Goal: Task Accomplishment & Management: Manage account settings

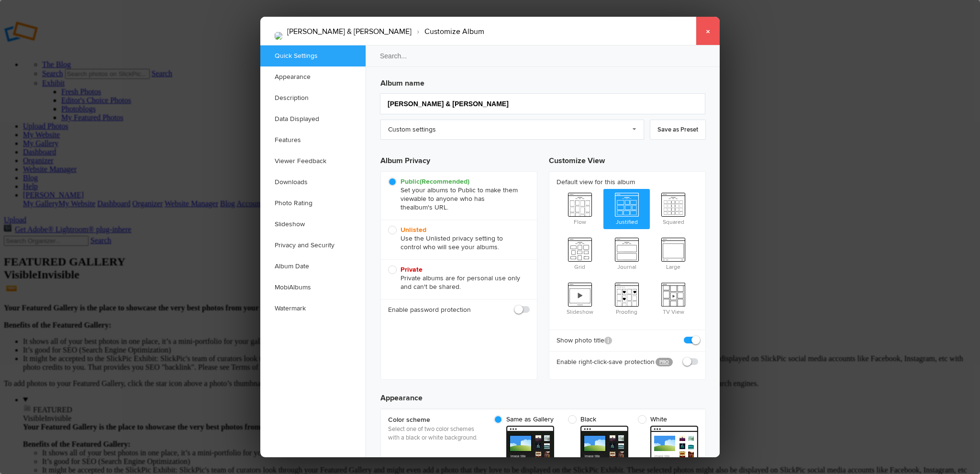
click at [706, 26] on link "×" at bounding box center [708, 31] width 24 height 29
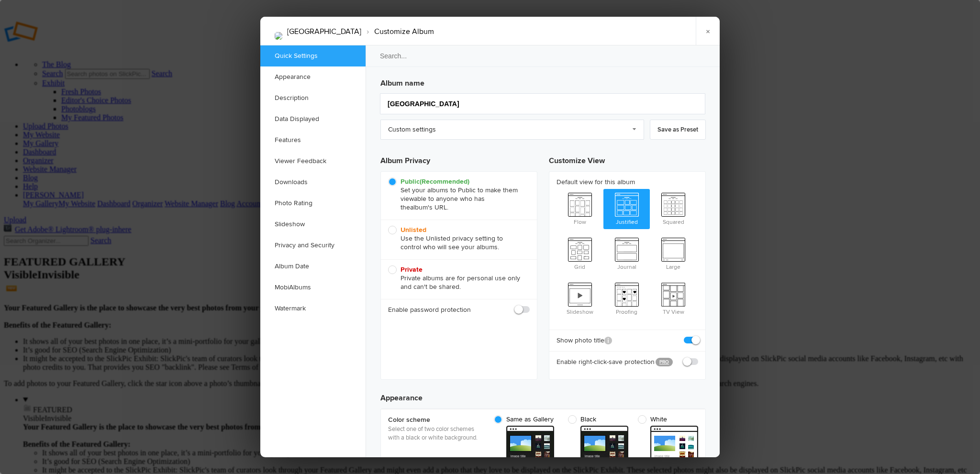
click at [698, 357] on span at bounding box center [698, 357] width 0 height 0
click at [698, 357] on input "checkbox" at bounding box center [698, 357] width 0 height 0
checkbox input "true"
click at [698, 357] on span at bounding box center [698, 357] width 0 height 0
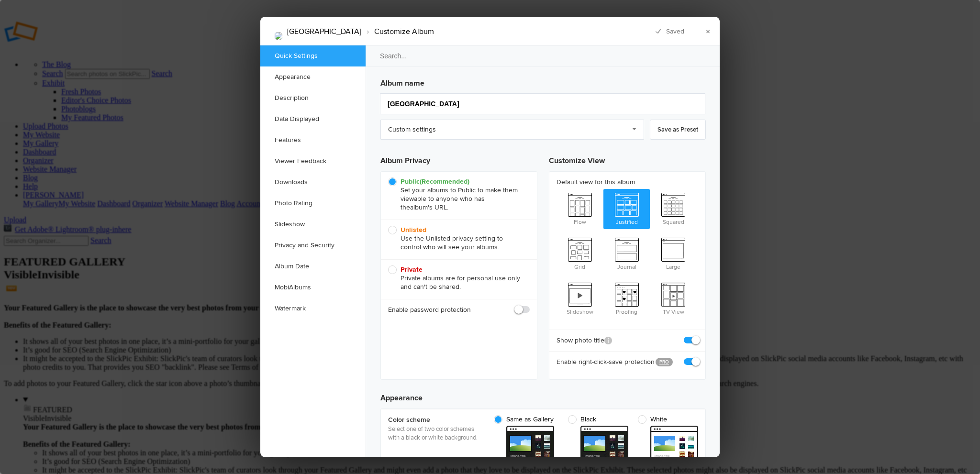
click at [698, 357] on input "checkbox" at bounding box center [698, 357] width 0 height 0
checkbox input "false"
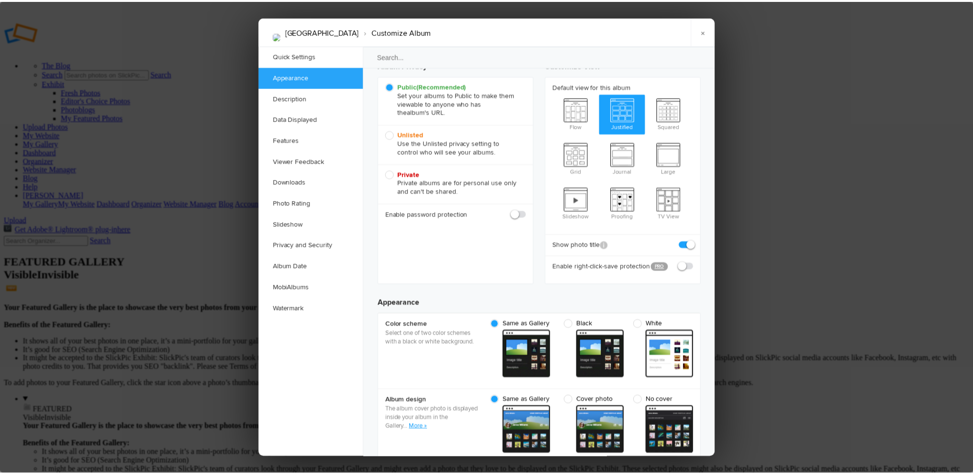
scroll to position [144, 0]
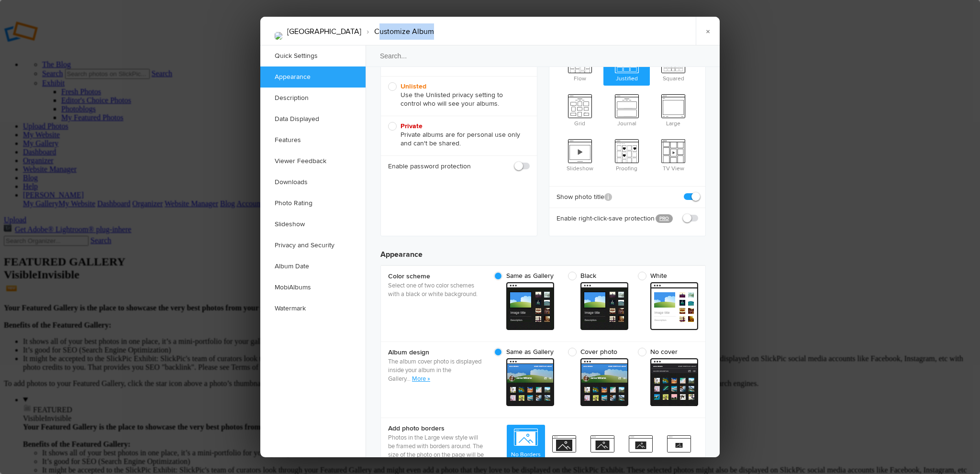
drag, startPoint x: 534, startPoint y: 21, endPoint x: 352, endPoint y: 26, distance: 181.9
click at [352, 26] on div "AUSTRALIA › Customize Album × Saving Saved" at bounding box center [489, 31] width 459 height 29
click at [708, 26] on link "×" at bounding box center [708, 31] width 24 height 29
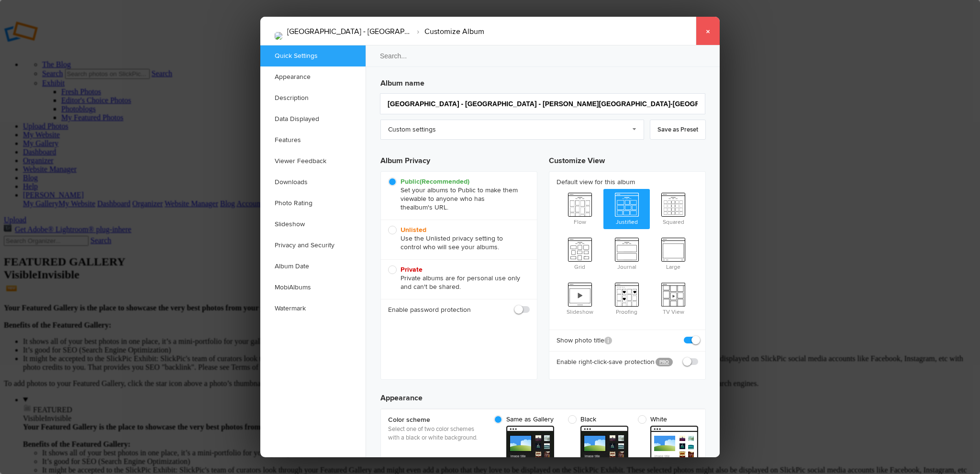
click at [710, 29] on link "×" at bounding box center [708, 31] width 24 height 29
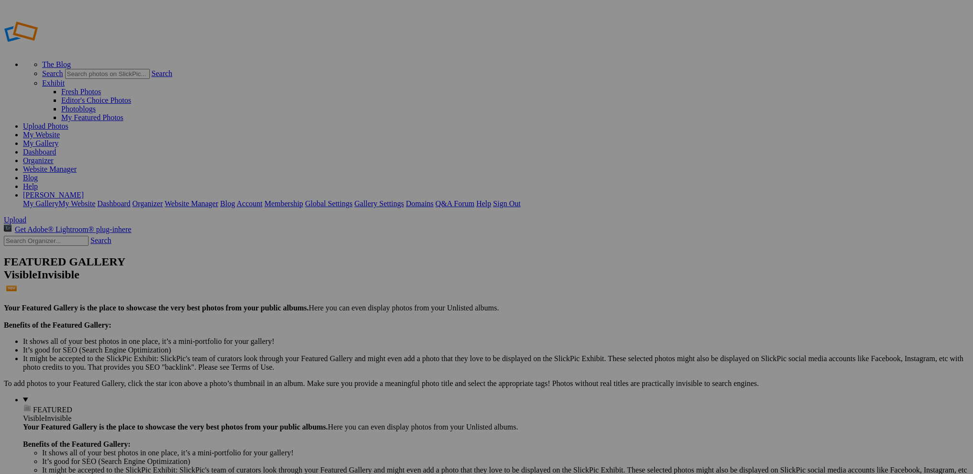
click at [520, 199] on link "Sign Out" at bounding box center [506, 203] width 27 height 8
